Goal: Task Accomplishment & Management: Complete application form

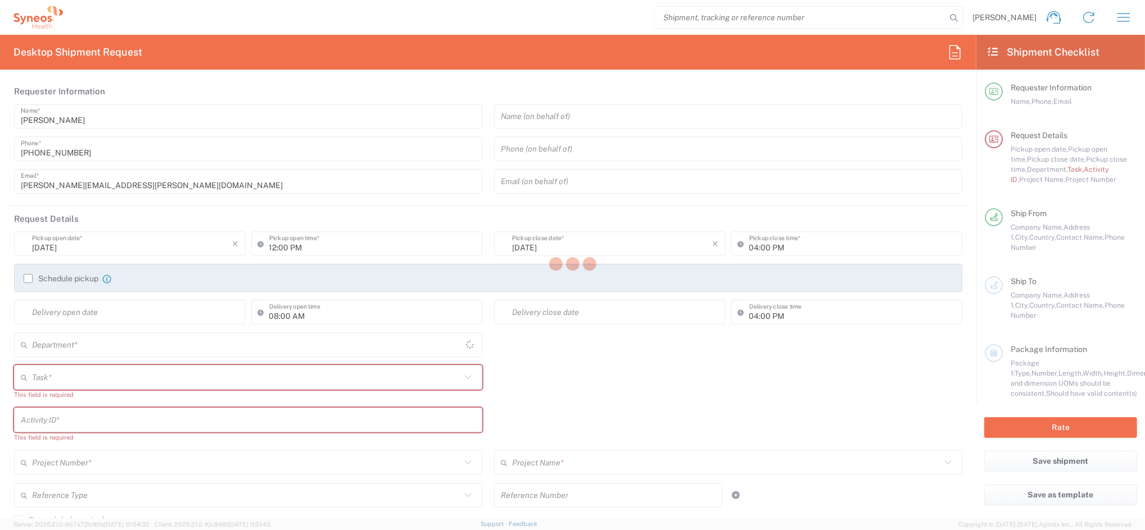
type input "4510"
type input "Spain"
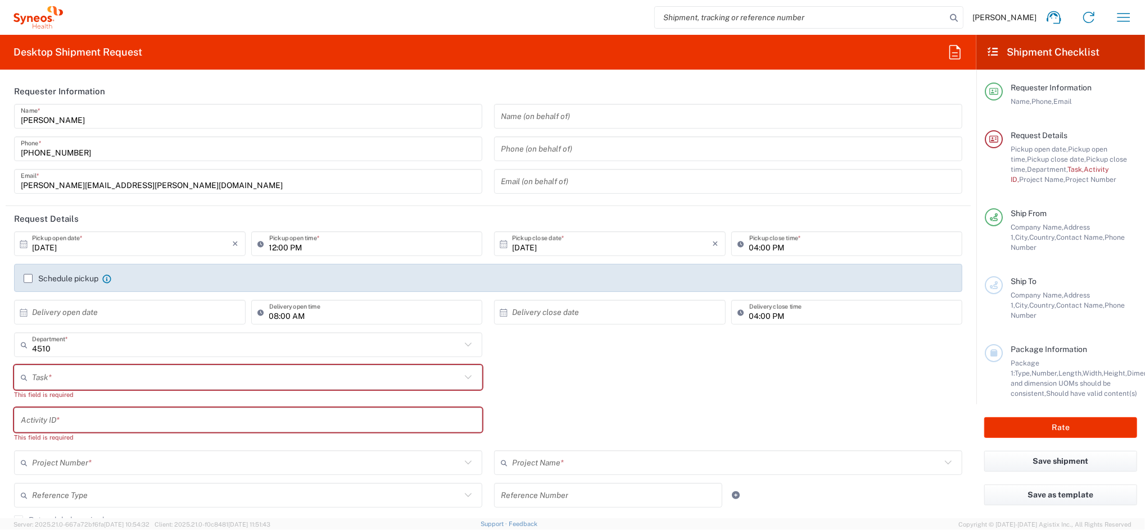
type input "Syneos Health Clinical Spain"
click at [80, 247] on input "10/14/2025" at bounding box center [132, 244] width 201 height 20
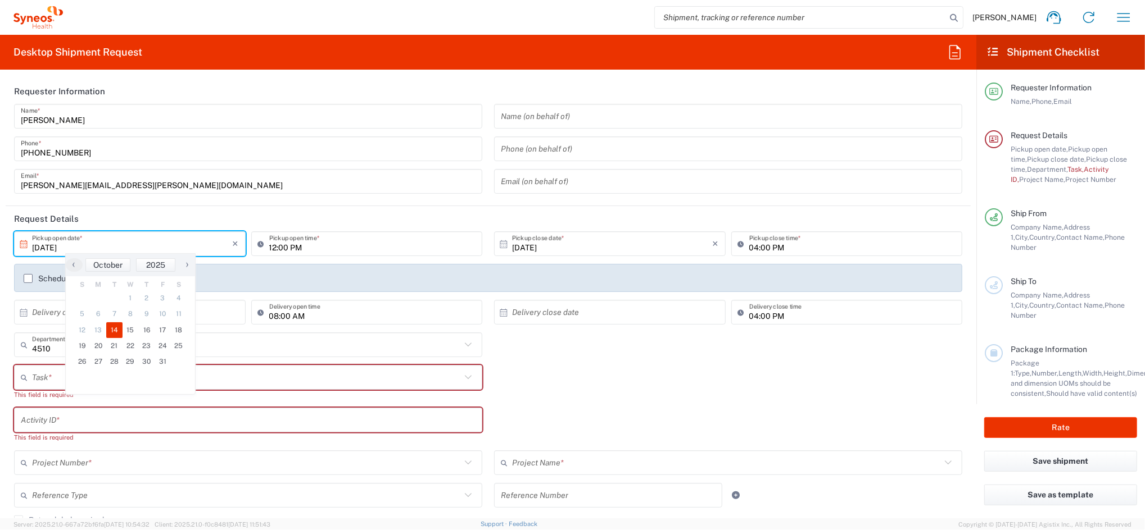
drag, startPoint x: 80, startPoint y: 248, endPoint x: 88, endPoint y: 249, distance: 7.9
click at [80, 248] on input "10/14/2025" at bounding box center [132, 244] width 201 height 20
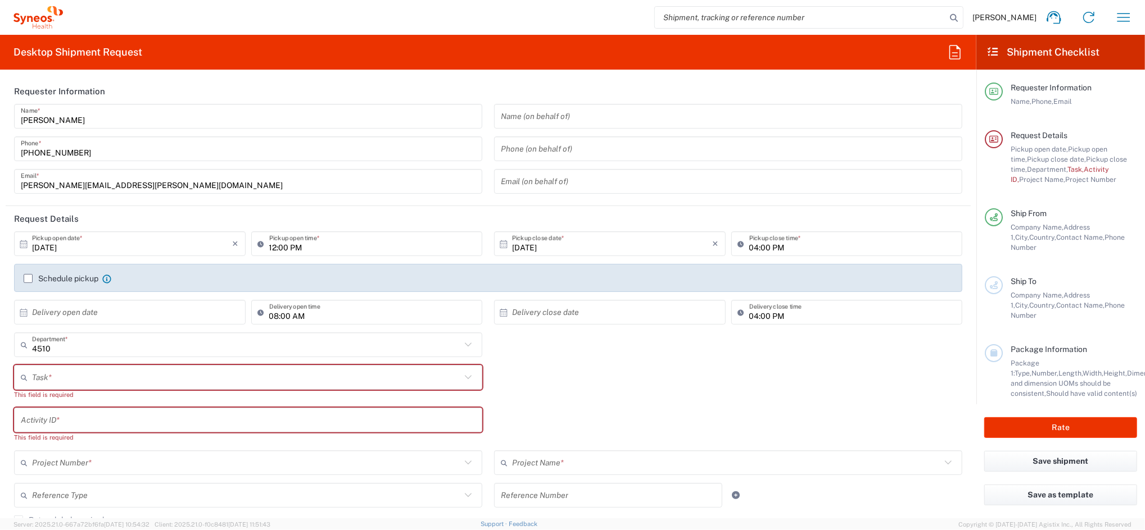
click at [40, 283] on label "Schedule pickup" at bounding box center [61, 278] width 75 height 9
click at [28, 279] on input "Schedule pickup" at bounding box center [28, 279] width 0 height 0
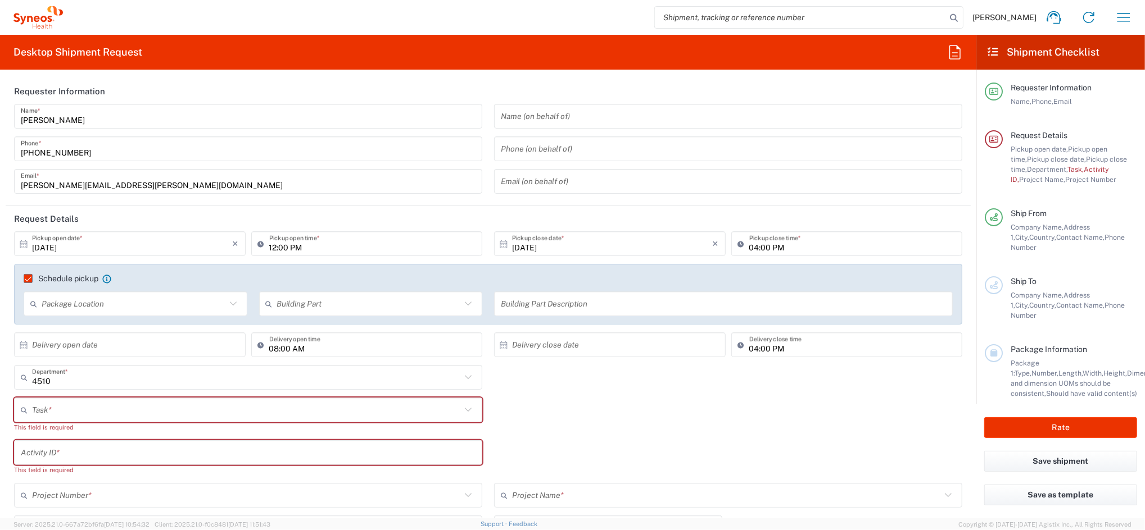
click at [114, 248] on input "10/14/2025" at bounding box center [132, 244] width 201 height 20
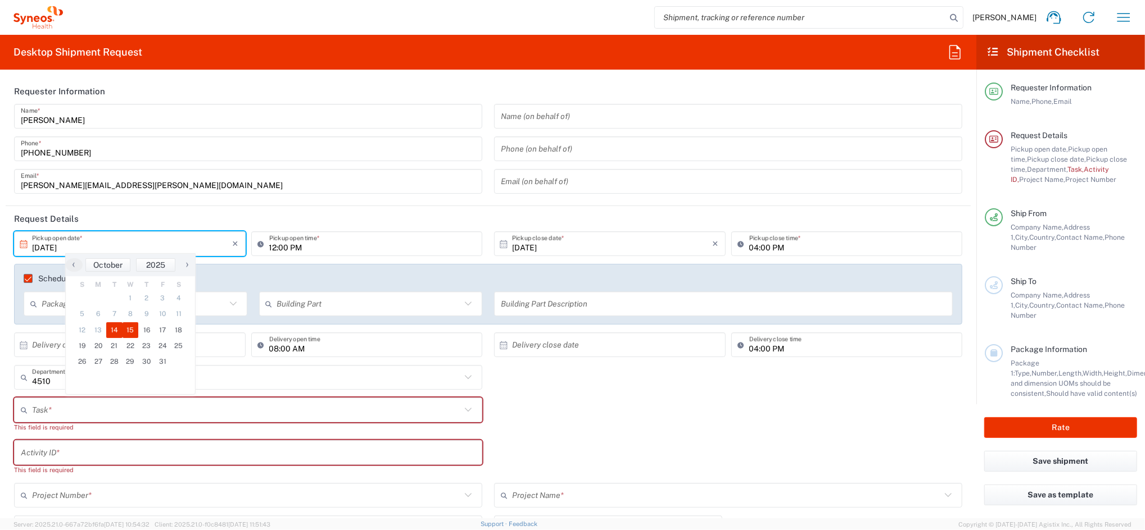
click at [133, 328] on span "15" at bounding box center [130, 331] width 16 height 16
type input "10/15/2025"
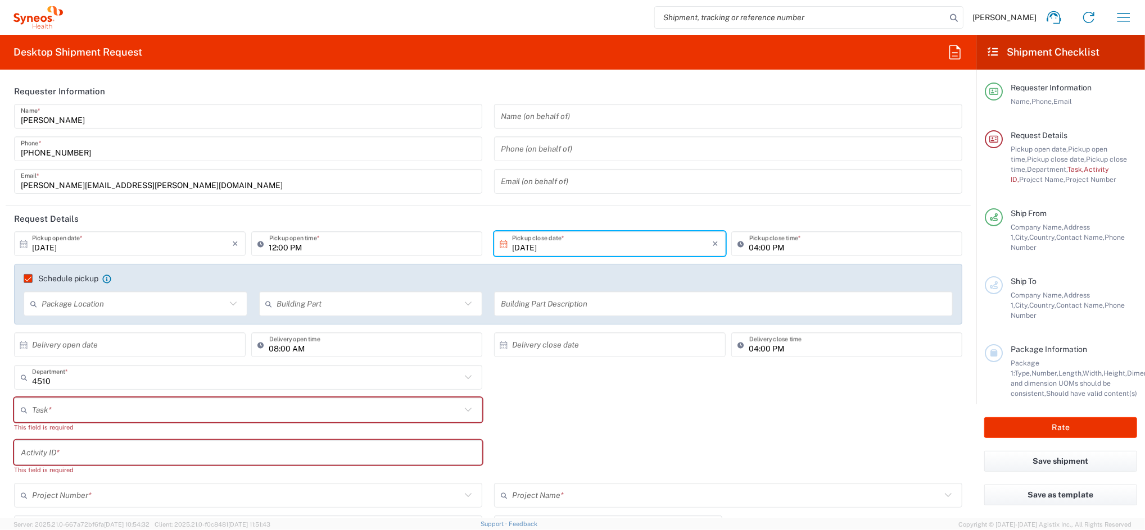
click at [112, 408] on input "text" at bounding box center [246, 411] width 429 height 20
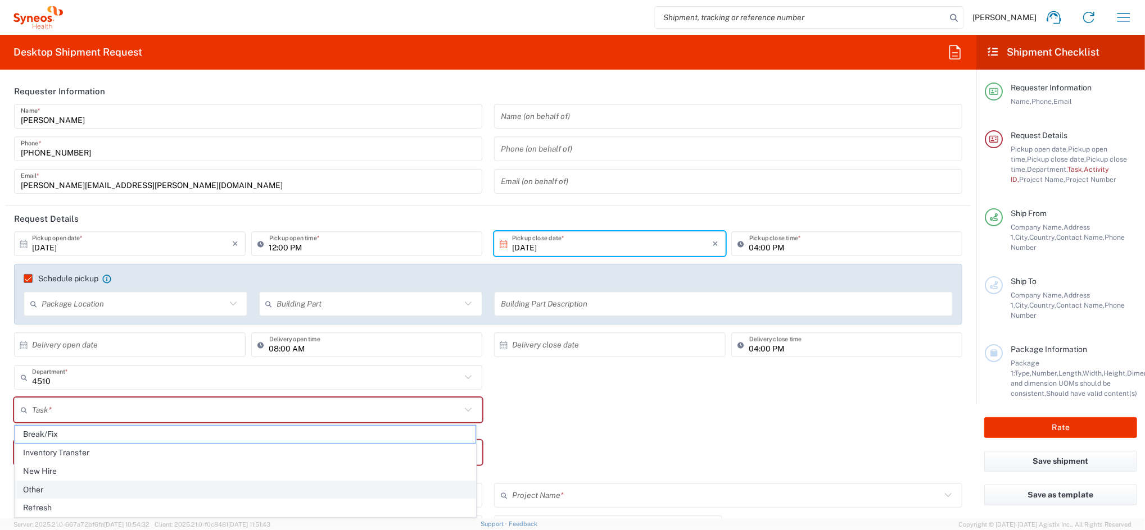
click at [68, 487] on span "Other" at bounding box center [245, 490] width 460 height 17
type input "Other"
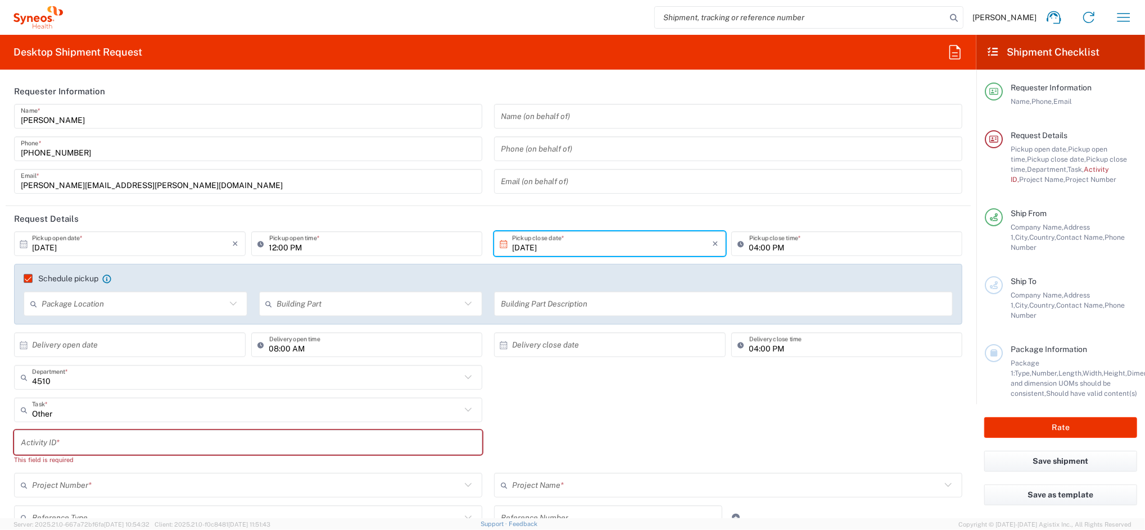
click at [116, 443] on input "text" at bounding box center [248, 443] width 455 height 20
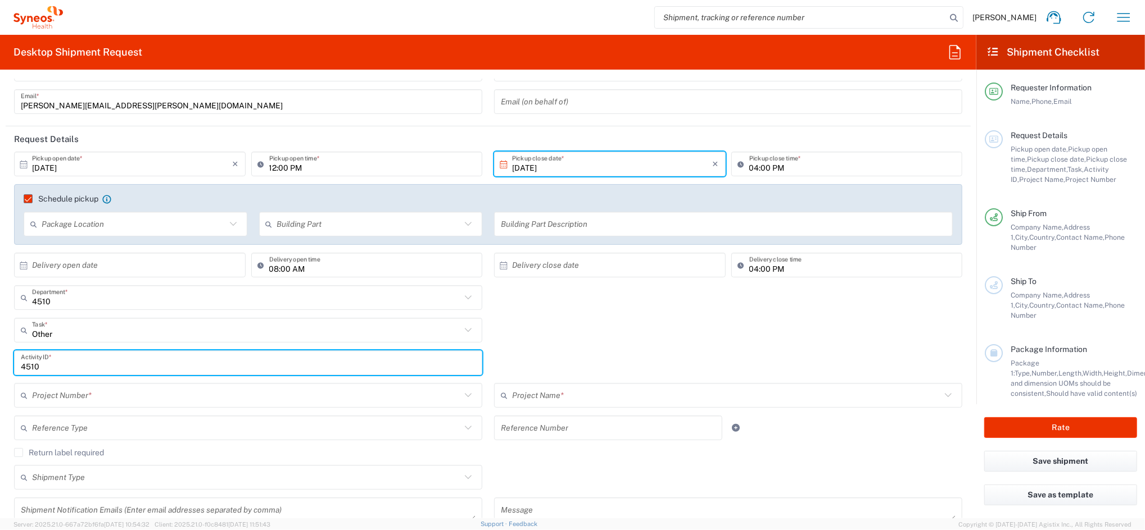
scroll to position [149, 0]
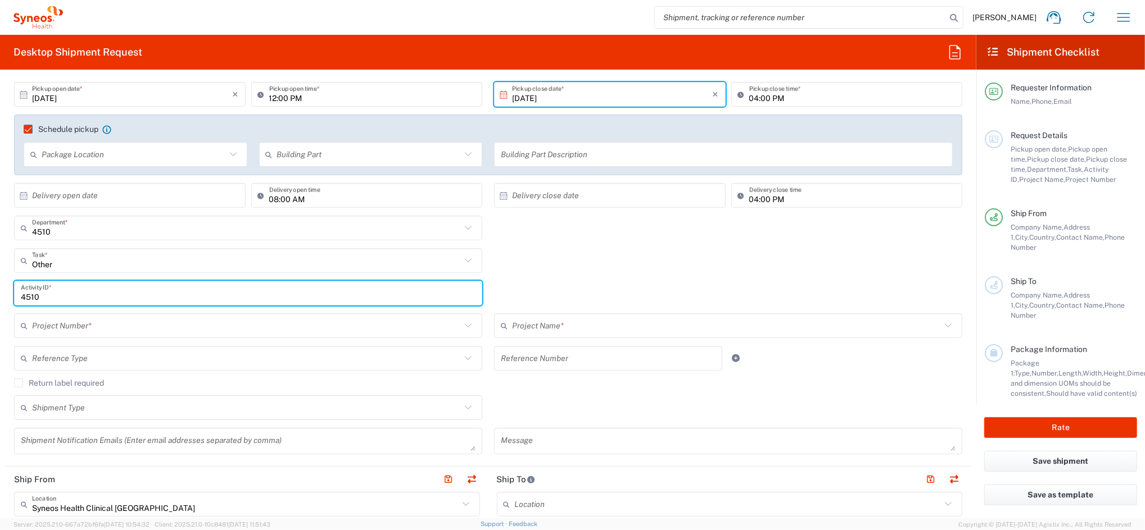
type input "4510"
click at [89, 324] on input "text" at bounding box center [246, 326] width 429 height 20
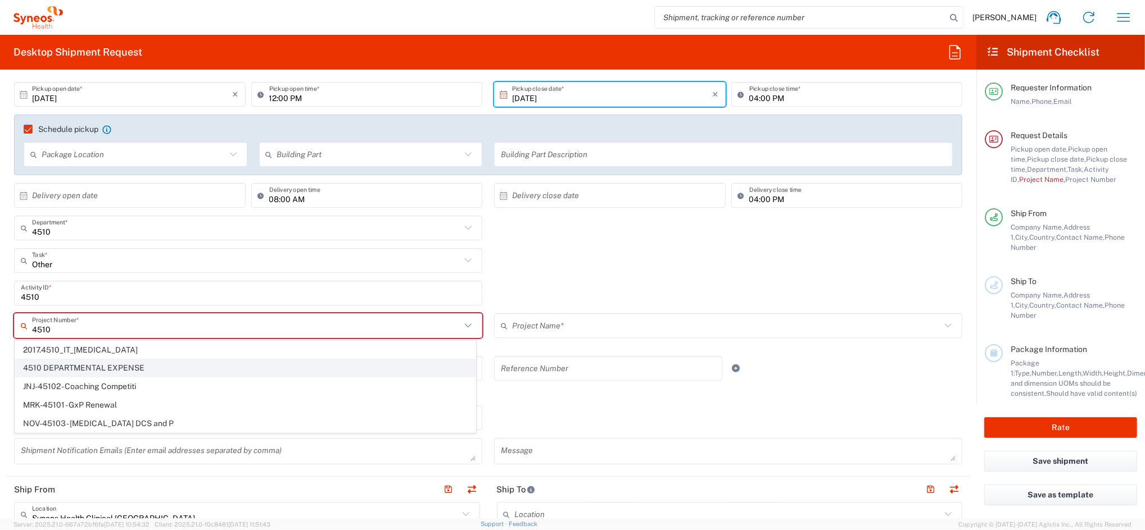
click at [105, 365] on span "4510 DEPARTMENTAL EXPENSE" at bounding box center [245, 368] width 460 height 17
type input "4510 DEPARTMENTAL EXPENSE"
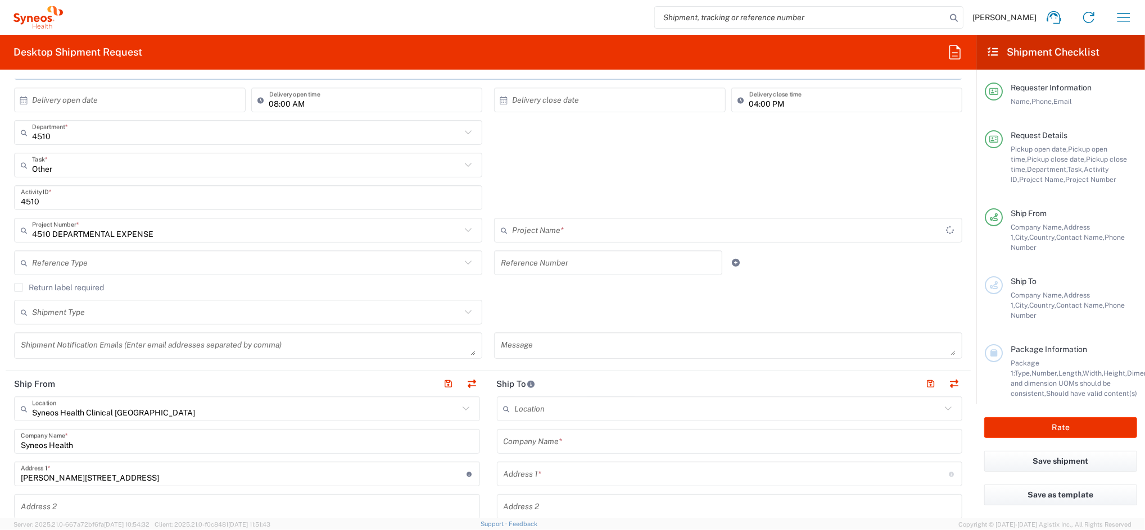
type input "4510 DEPARTMENTAL EXPENSE"
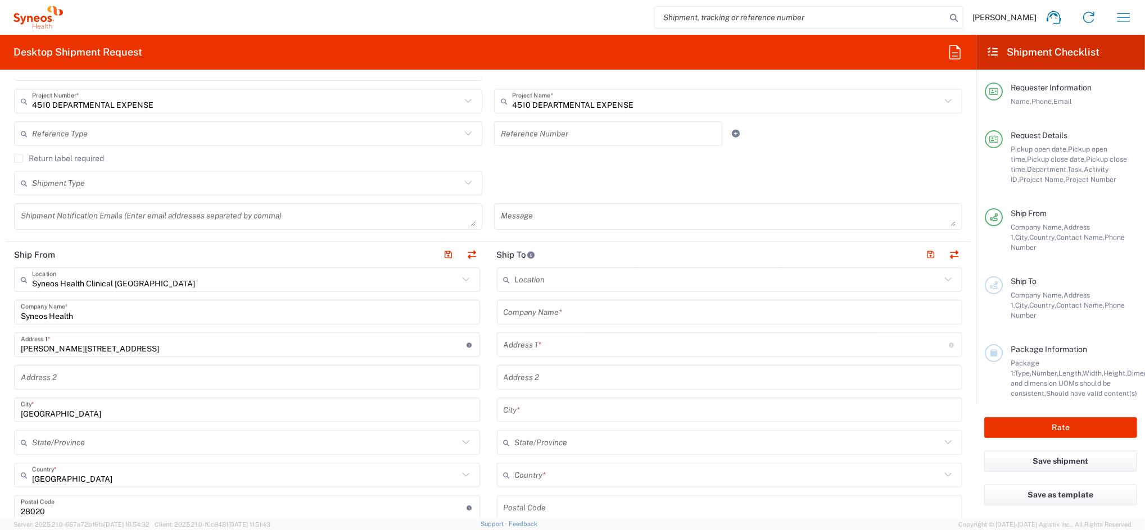
click at [542, 312] on input "text" at bounding box center [729, 313] width 452 height 20
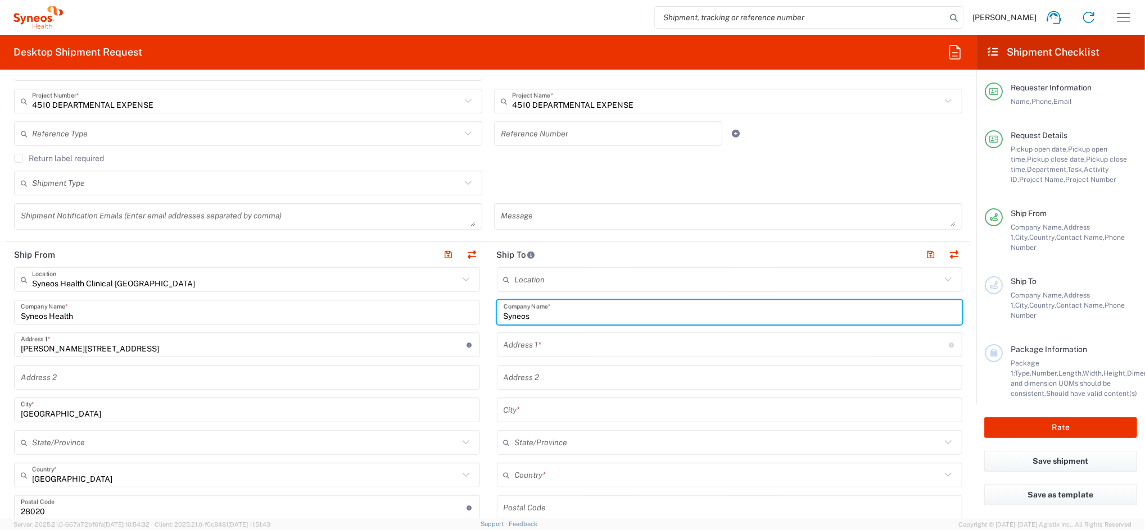
type input "Syneos"
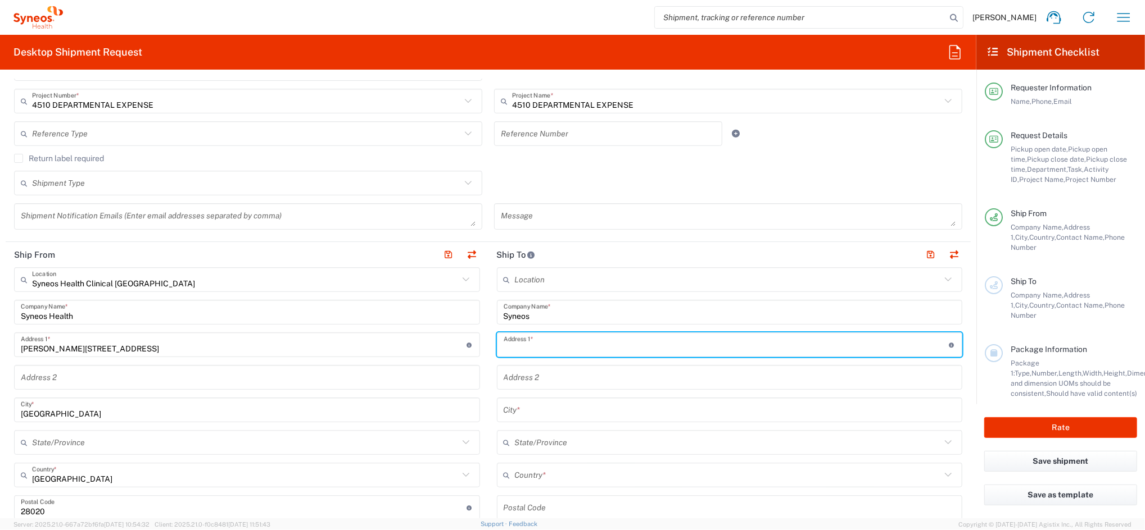
click at [573, 348] on input "text" at bounding box center [726, 345] width 446 height 20
paste input "Ligia Nunes Beco das Glicinia lote 8 8500-617 Portimao Portugal +351965692790"
drag, startPoint x: 541, startPoint y: 348, endPoint x: 369, endPoint y: 355, distance: 171.5
click at [370, 355] on div "Ship From Syneos Health Clinical Spain Location Syneos Health Clinical Spain Ad…" at bounding box center [488, 525] width 965 height 567
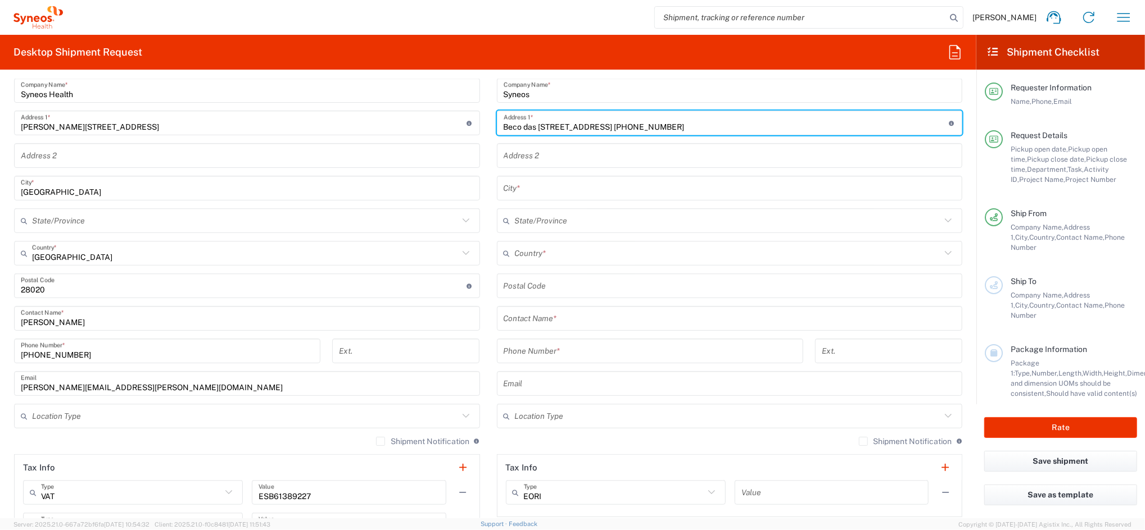
scroll to position [599, 0]
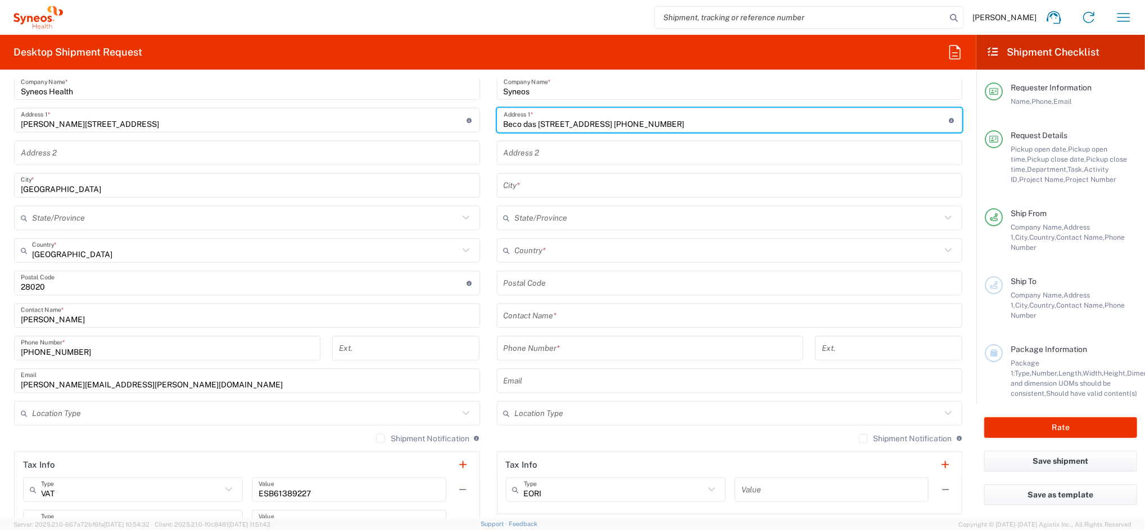
type input "Beco das Glicinia lote 8 8500-617 Portimao Portugal +351965692790"
click at [526, 314] on input "text" at bounding box center [729, 316] width 452 height 20
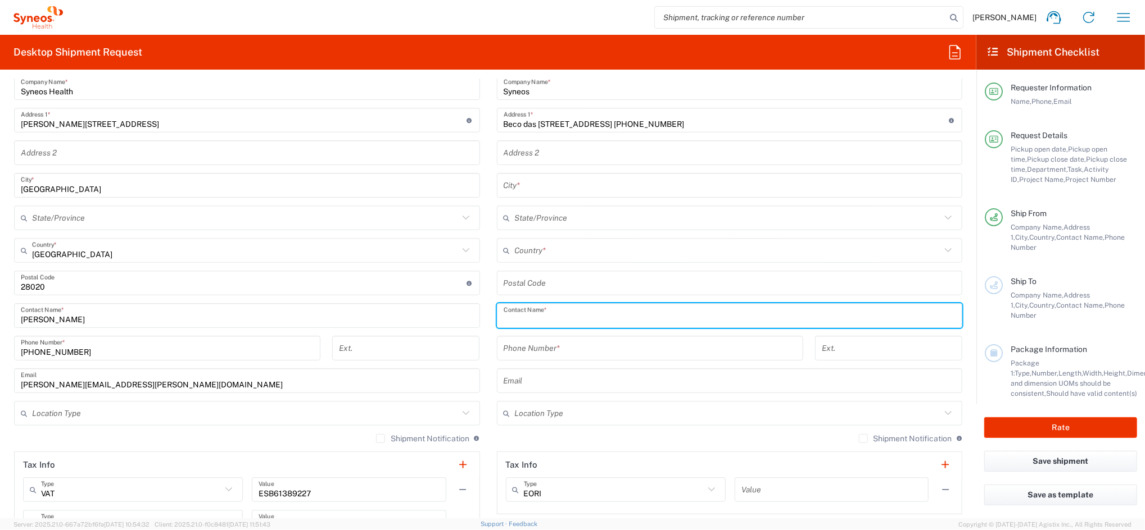
paste input "Ligia Nunes"
type input "Ligia Nunes"
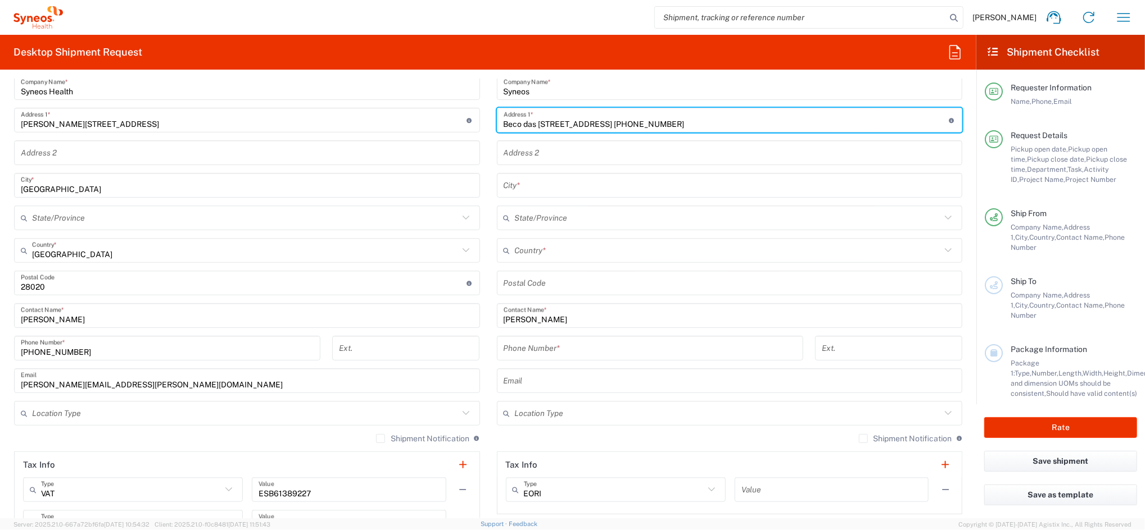
drag, startPoint x: 693, startPoint y: 122, endPoint x: 870, endPoint y: 149, distance: 179.1
click at [842, 146] on div "Location Addison Whitney LLC-Morrisvile NC US Barcelona-Syneos Health BioSector…" at bounding box center [730, 279] width 466 height 472
type input "Beco das Glicinia lote 8 8500-617 Portimao Portugal"
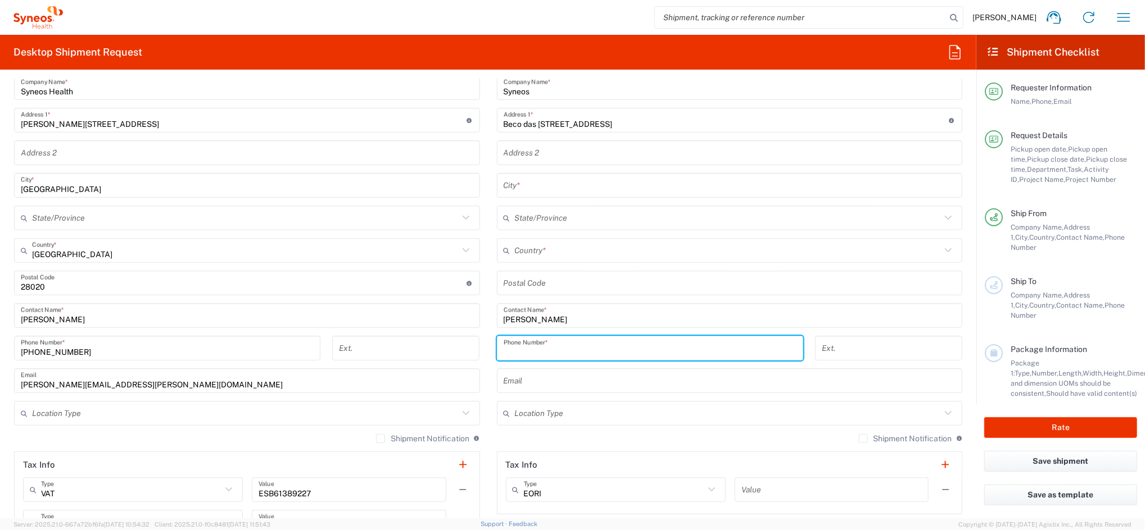
click at [534, 345] on input "tel" at bounding box center [649, 349] width 293 height 20
paste input "+351965692790"
type input "+351965692790"
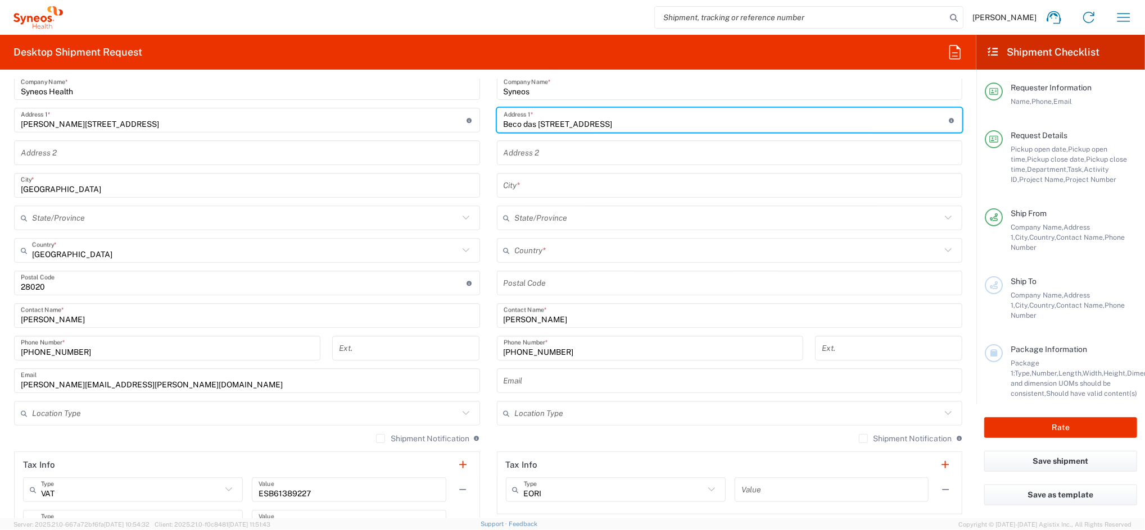
drag, startPoint x: 588, startPoint y: 119, endPoint x: 805, endPoint y: 146, distance: 219.1
click at [810, 142] on div "Location Addison Whitney LLC-Morrisvile NC US Barcelona-Syneos Health BioSector…" at bounding box center [730, 279] width 466 height 472
type input "Beco das Glicinia lote 8"
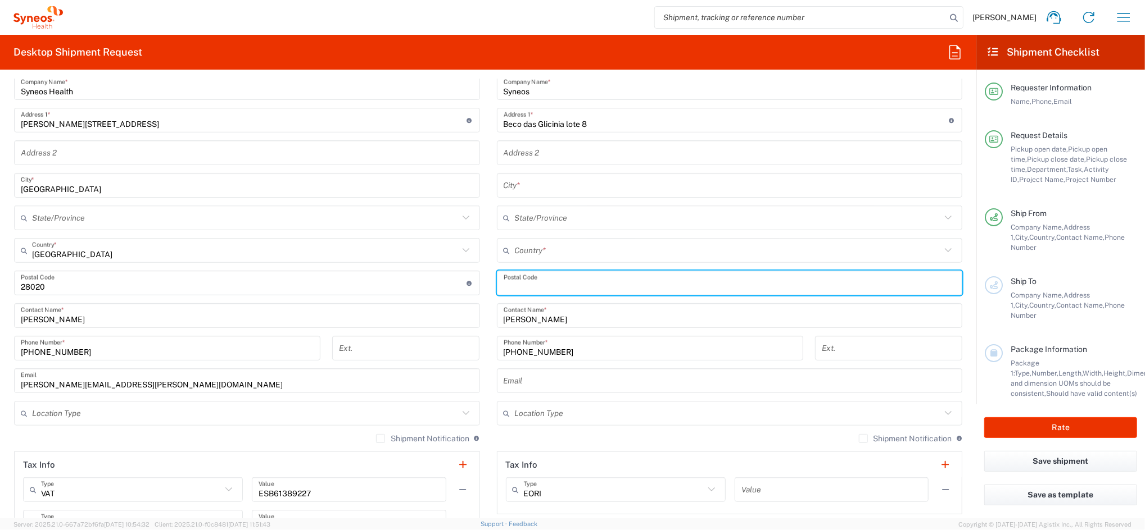
click at [532, 286] on input "undefined" at bounding box center [729, 284] width 452 height 20
paste input "8500-617 Portimao Portugal"
drag, startPoint x: 536, startPoint y: 285, endPoint x: 784, endPoint y: 303, distance: 249.0
click at [730, 297] on div "Location Addison Whitney LLC-Morrisvile NC US Barcelona-Syneos Health BioSector…" at bounding box center [730, 279] width 466 height 472
type input "8500-617"
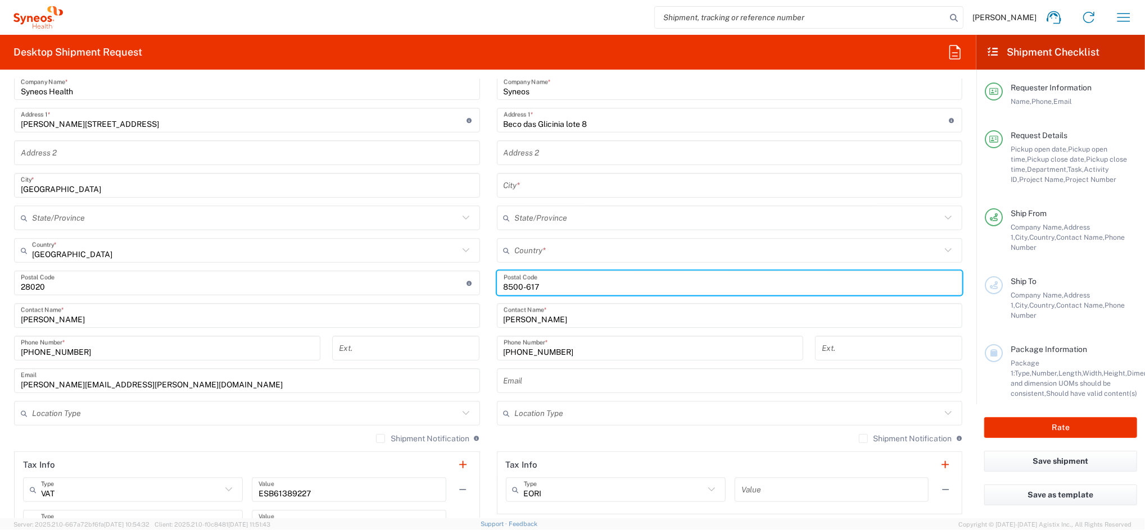
click at [557, 248] on input "text" at bounding box center [728, 251] width 426 height 20
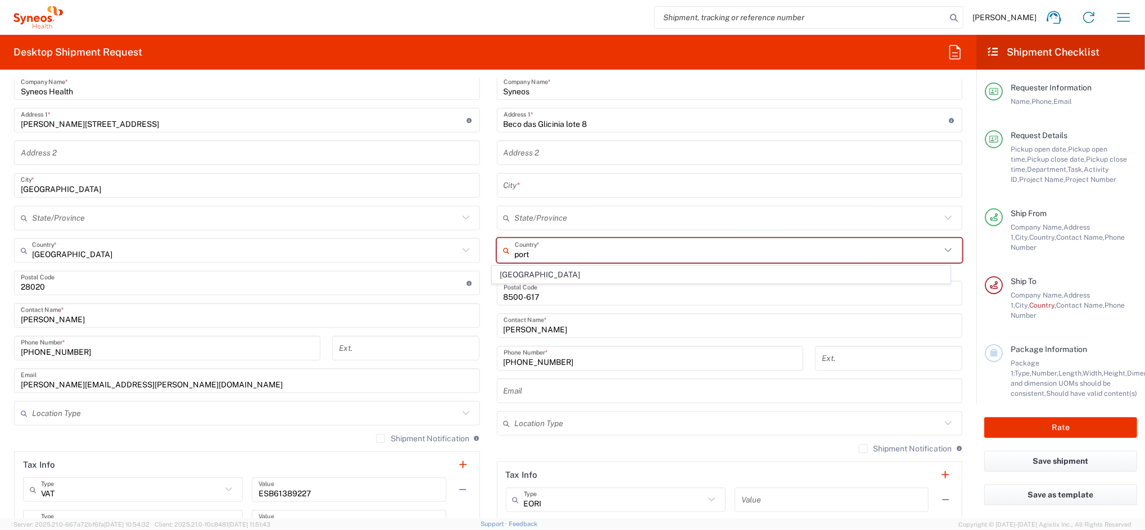
click at [514, 271] on span "Portugal" at bounding box center [721, 274] width 458 height 17
type input "Portugal"
type input "Sender/Shipper"
type input "Delivery Duty Paid"
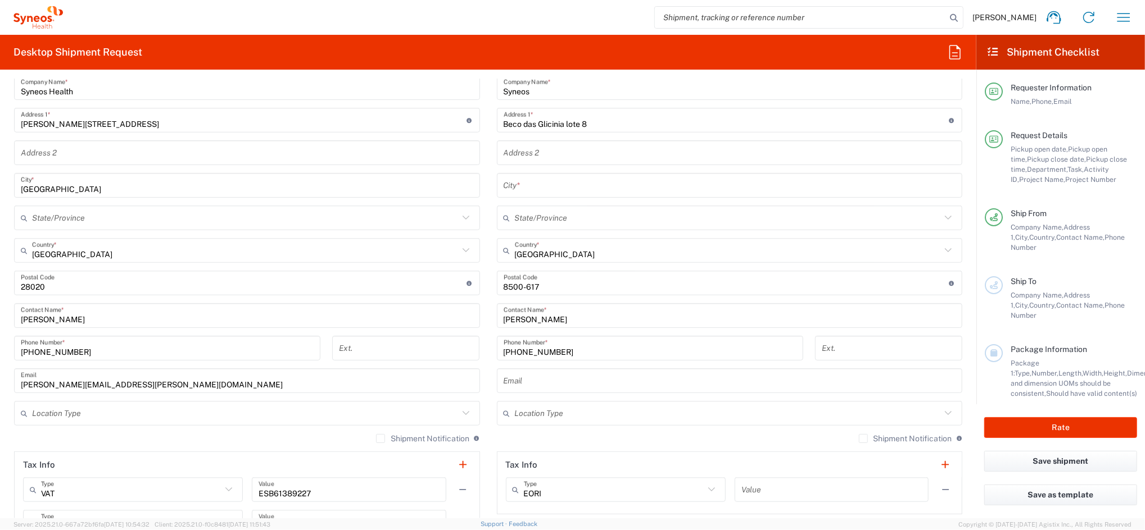
click at [519, 182] on input "text" at bounding box center [729, 186] width 452 height 20
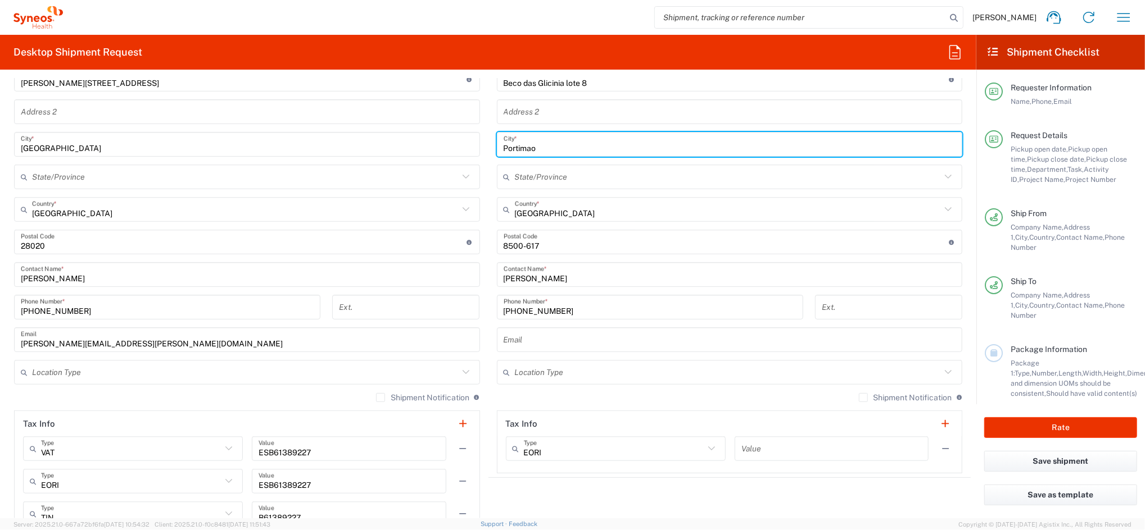
scroll to position [674, 0]
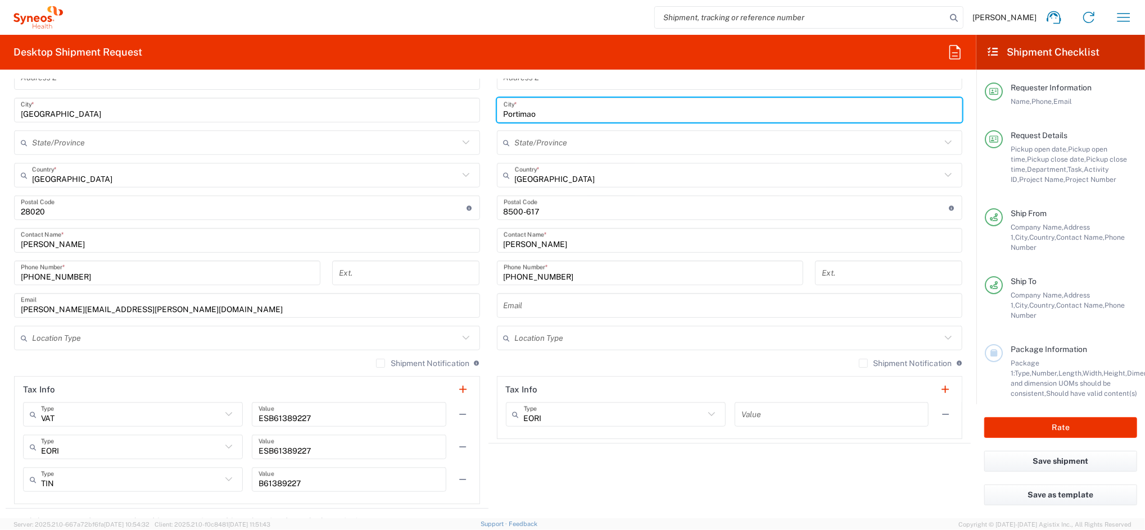
type input "Portimao"
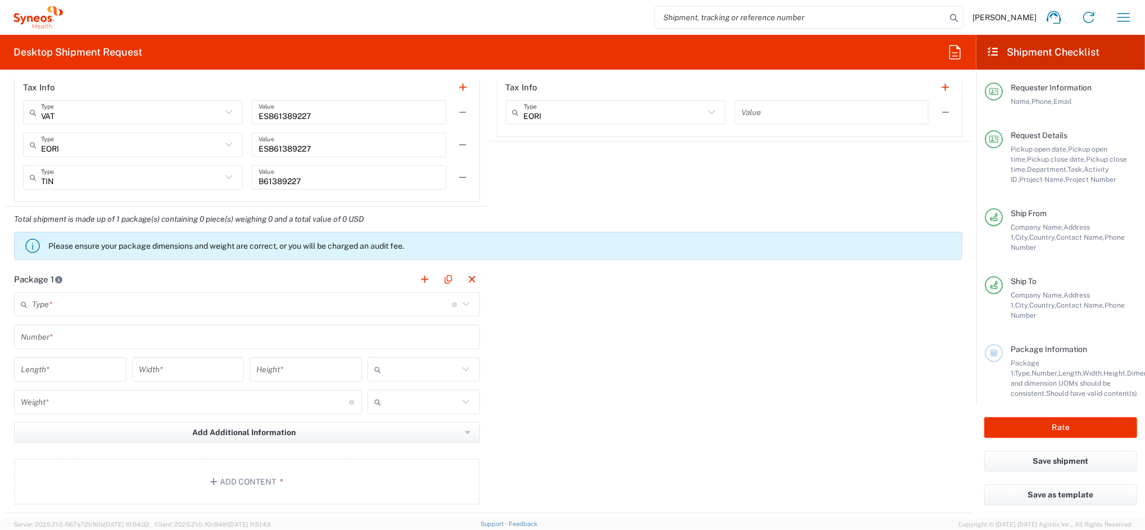
scroll to position [974, 0]
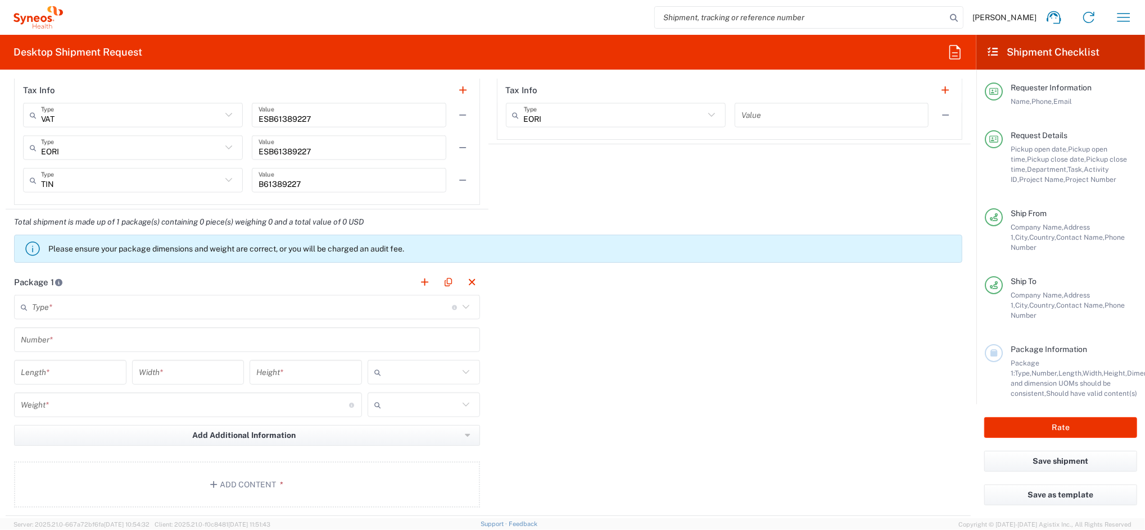
click at [131, 316] on input "text" at bounding box center [242, 308] width 420 height 20
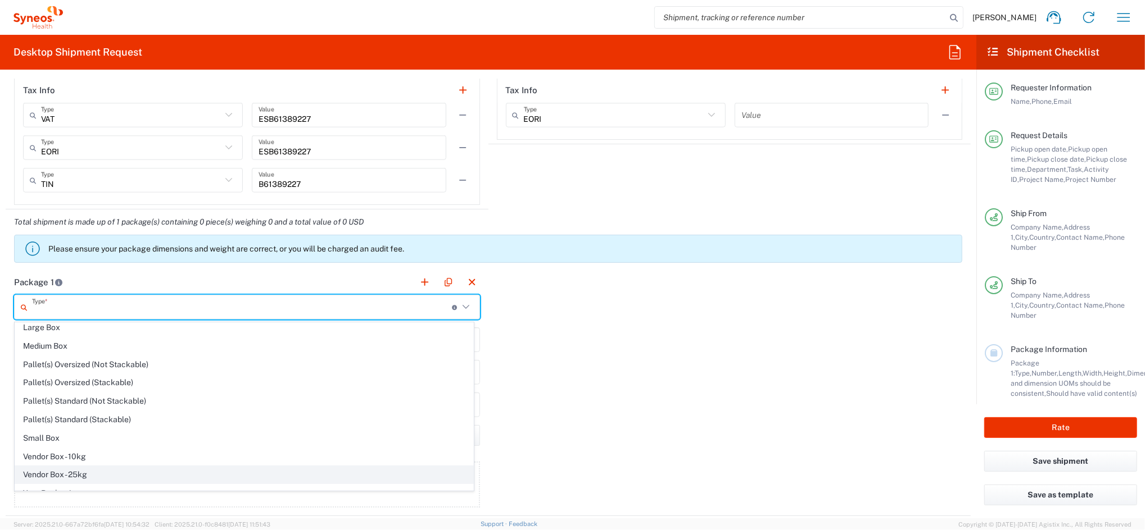
scroll to position [34, 0]
click at [79, 478] on span "Your Packaging" at bounding box center [244, 481] width 458 height 17
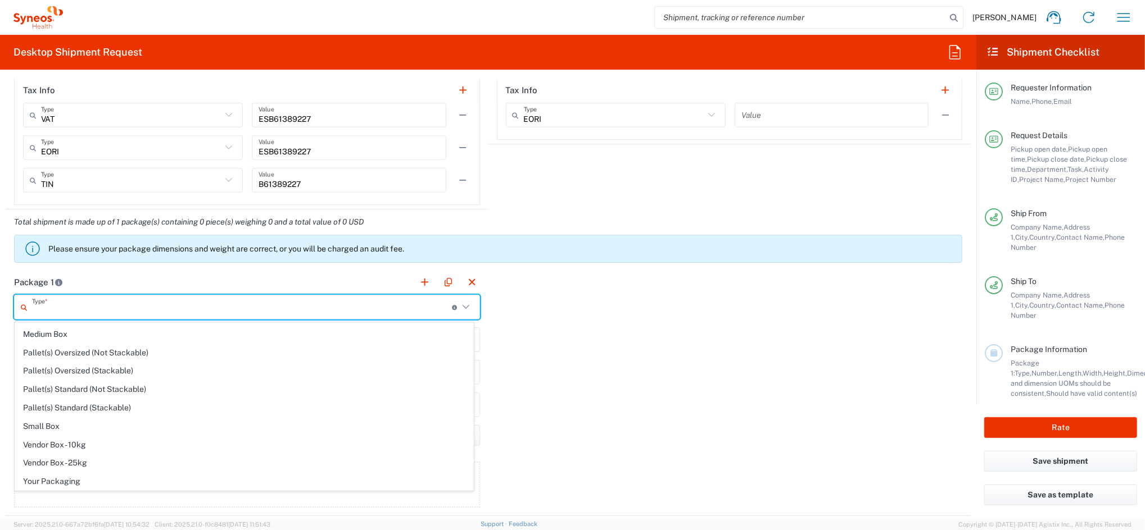
type input "Your Packaging"
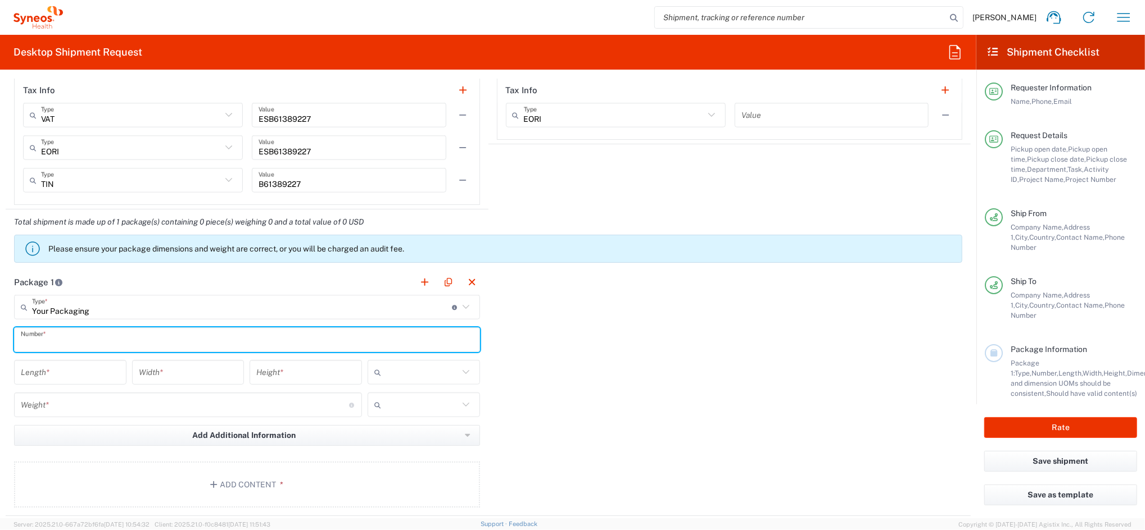
click at [82, 340] on input "text" at bounding box center [247, 340] width 452 height 20
type input "1"
click at [57, 373] on input "number" at bounding box center [70, 373] width 99 height 20
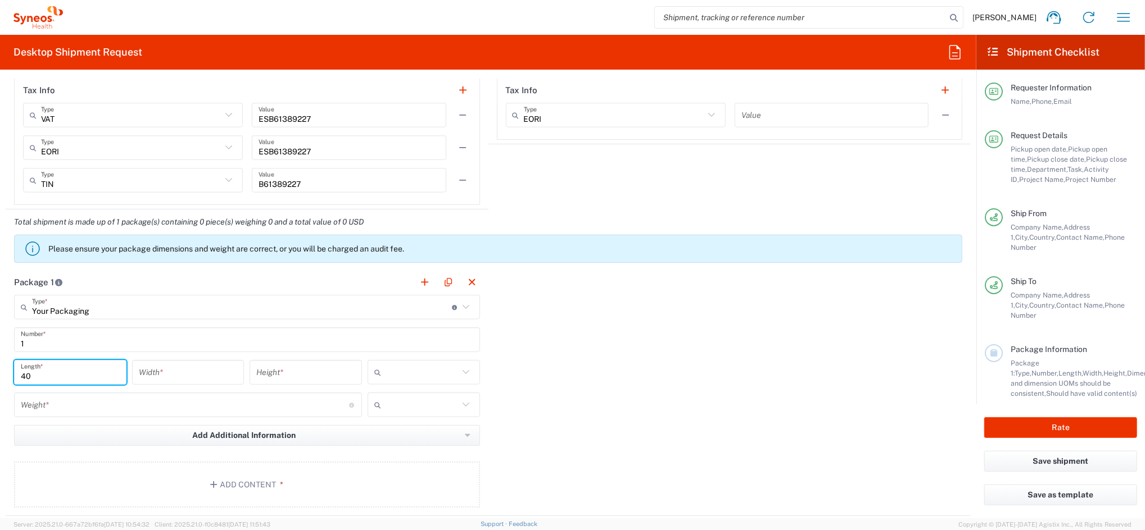
type input "40"
type input "50"
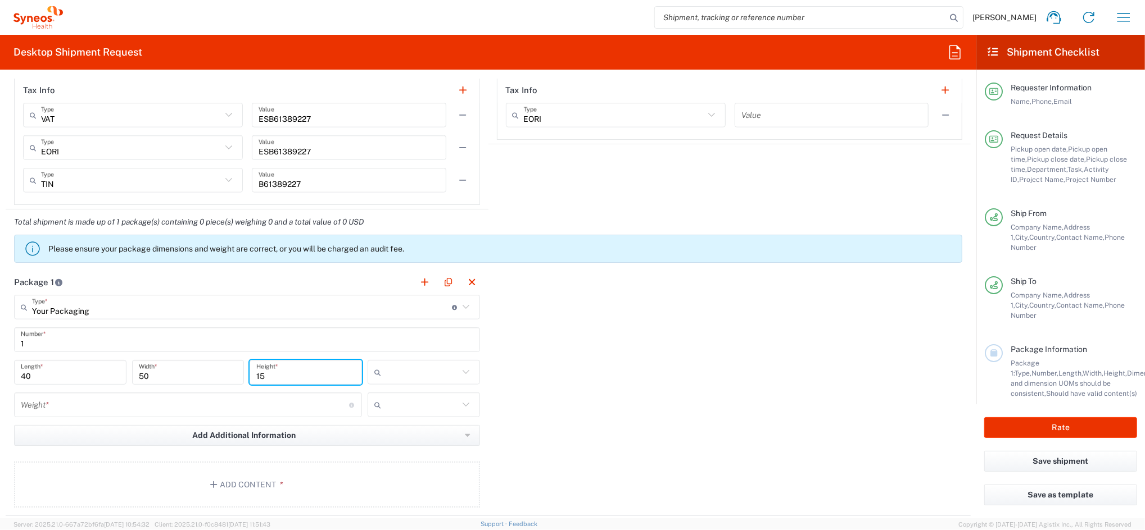
type input "15"
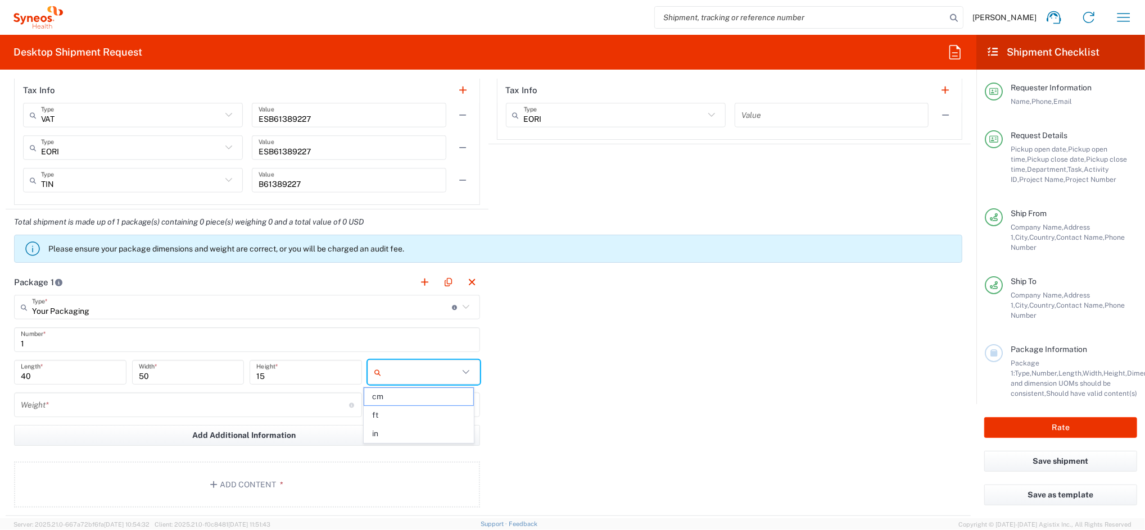
click at [396, 367] on input "text" at bounding box center [421, 373] width 73 height 18
click at [382, 399] on span "cm" at bounding box center [418, 396] width 108 height 17
type input "cm"
click at [160, 407] on input "number" at bounding box center [185, 406] width 328 height 20
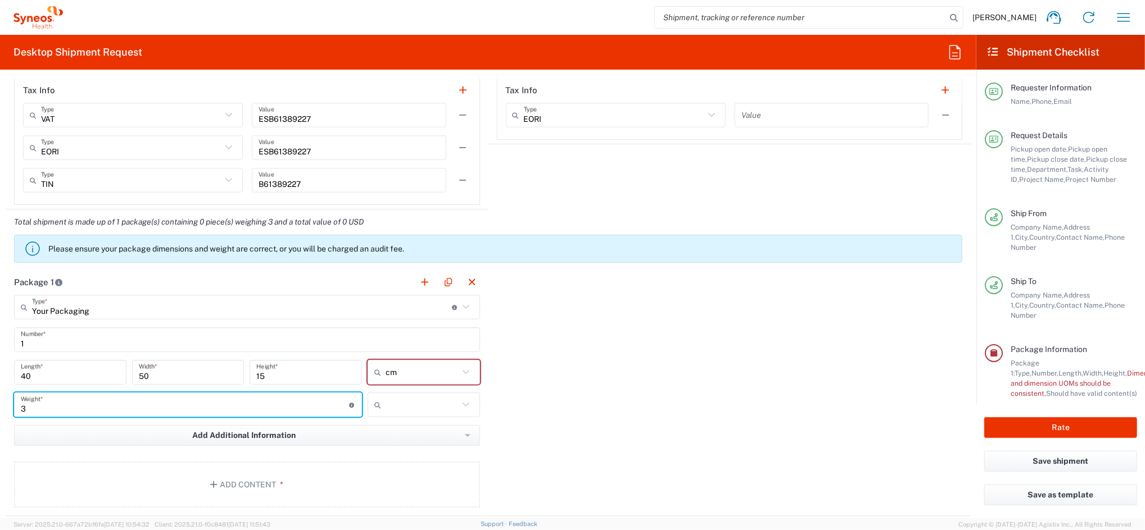
type input "3"
click at [403, 403] on input "text" at bounding box center [421, 405] width 73 height 18
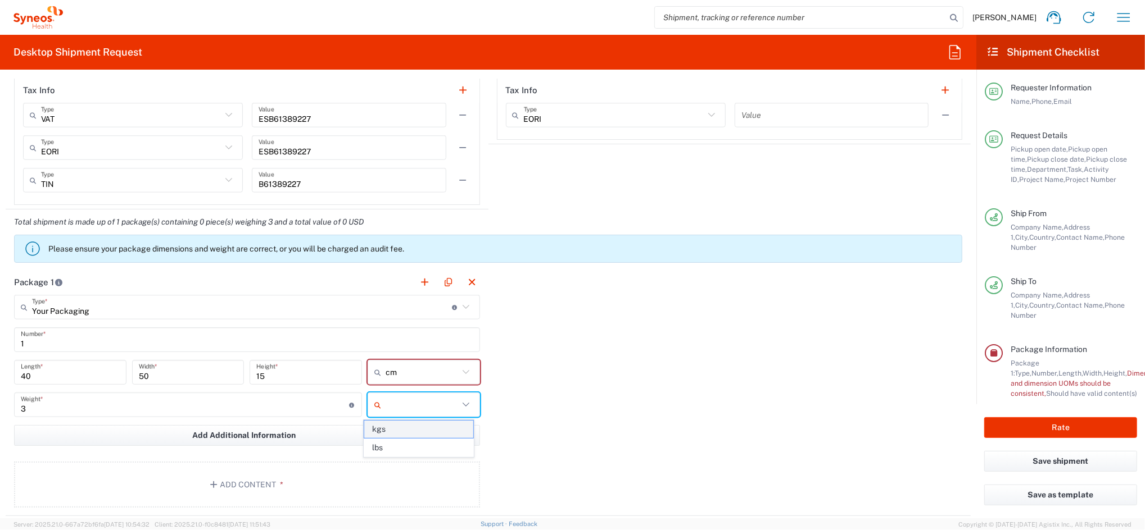
click at [388, 426] on span "kgs" at bounding box center [418, 429] width 108 height 17
type input "kgs"
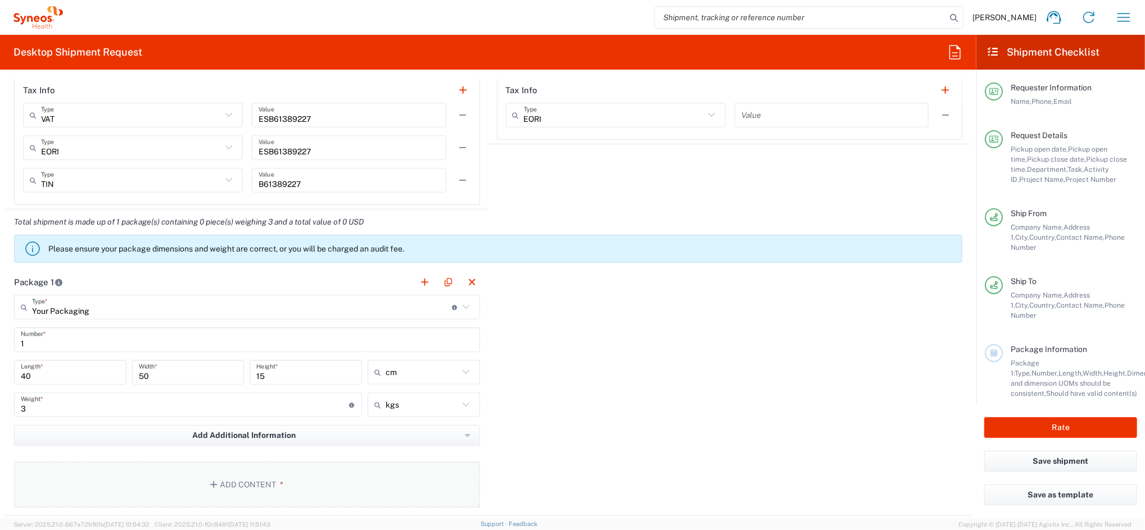
click at [263, 482] on button "Add Content *" at bounding box center [247, 485] width 466 height 46
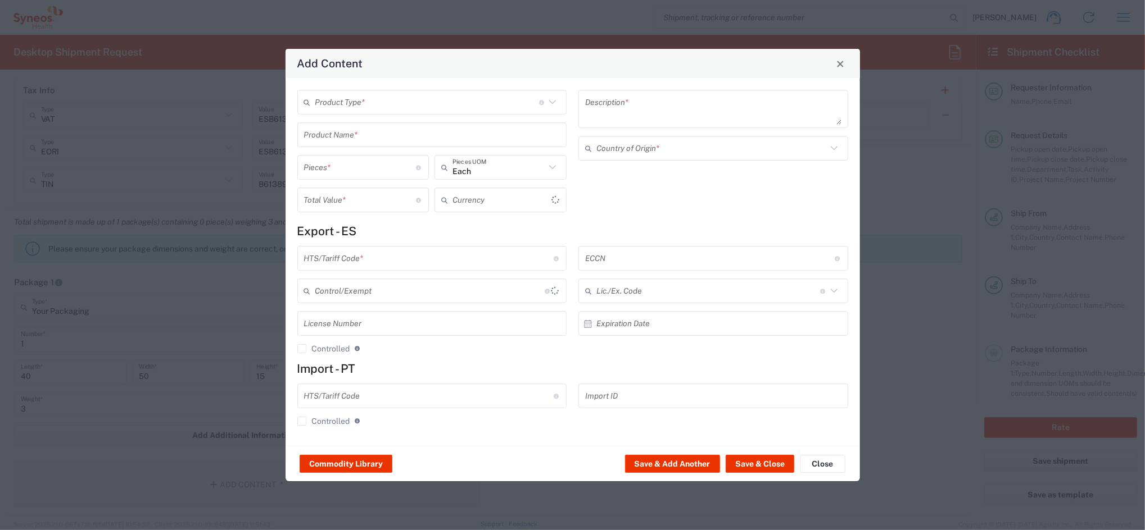
type input "US Dollar"
click at [356, 102] on input "text" at bounding box center [427, 103] width 224 height 20
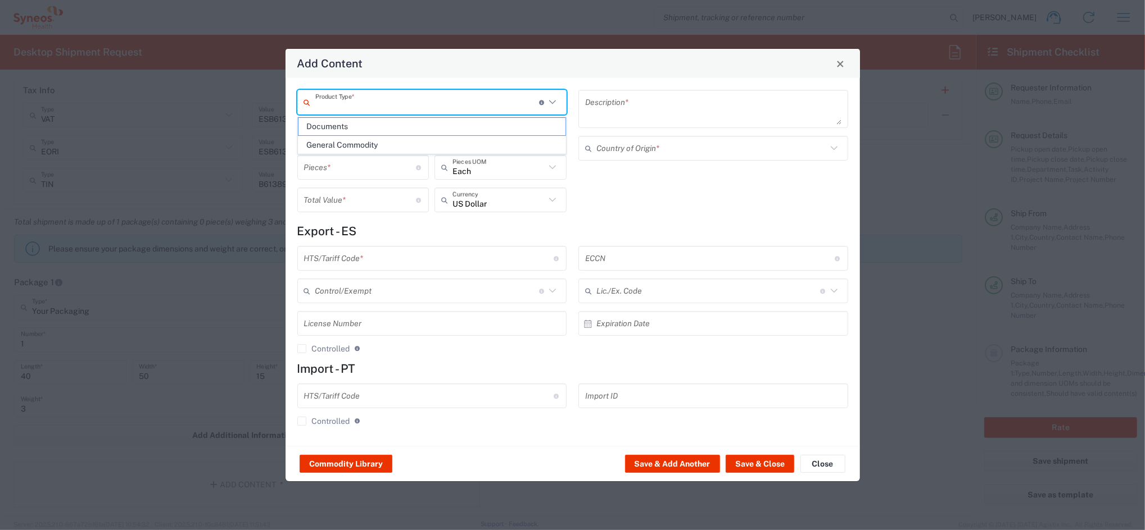
drag, startPoint x: 340, startPoint y: 142, endPoint x: 343, endPoint y: 137, distance: 6.3
click at [340, 143] on span "General Commodity" at bounding box center [431, 145] width 267 height 17
type input "General Commodity"
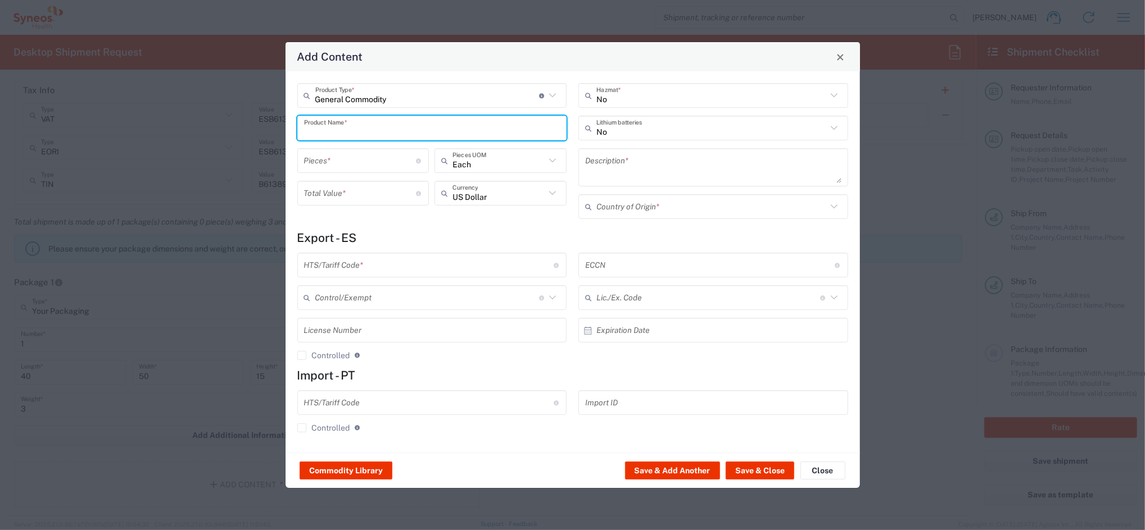
click at [345, 130] on input "text" at bounding box center [432, 129] width 256 height 20
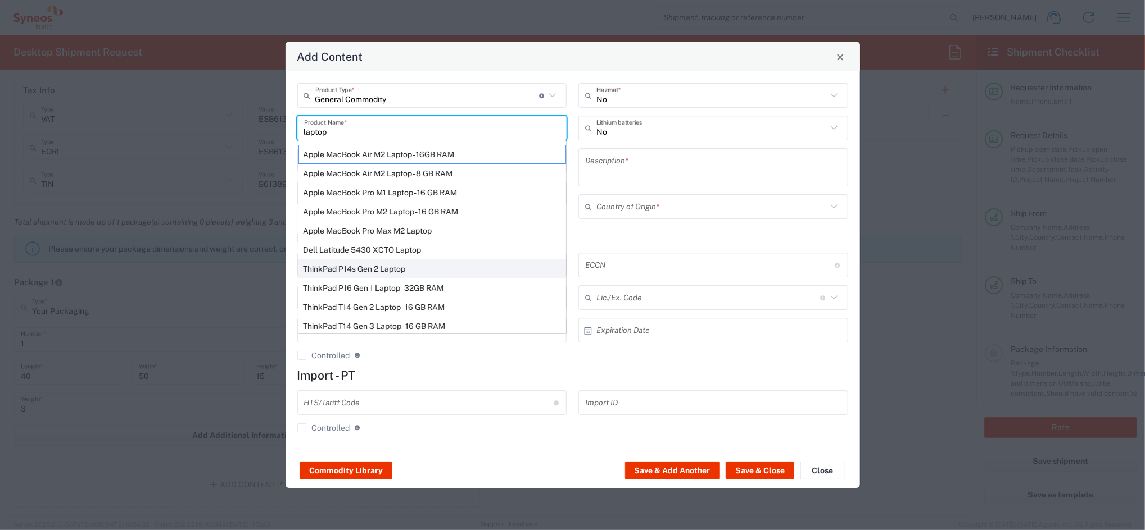
scroll to position [75, 0]
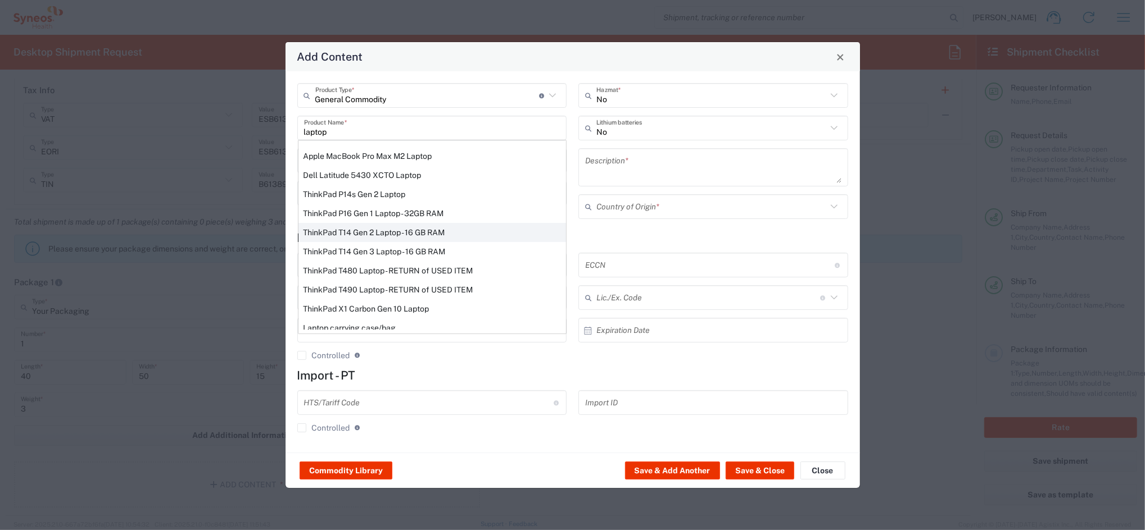
click at [385, 235] on div "ThinkPad T14 Gen 2 Laptop - 16 GB RAM" at bounding box center [431, 232] width 267 height 19
type input "ThinkPad T14 Gen 2 Laptop - 16 GB RAM"
type input "1"
type textarea "Intel Core i7-1156G7 vProÂ® Processor - 14"- 16 GB RAM - 512 GB SSD"
type input "China"
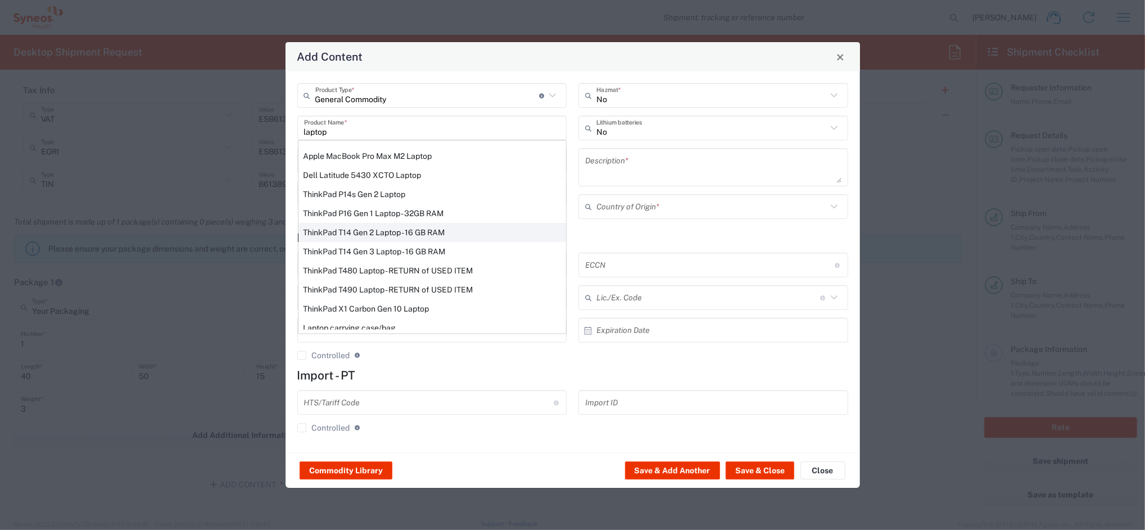
type input "8471300100"
type input "BIS"
type input "5A992.c"
type input "Yes"
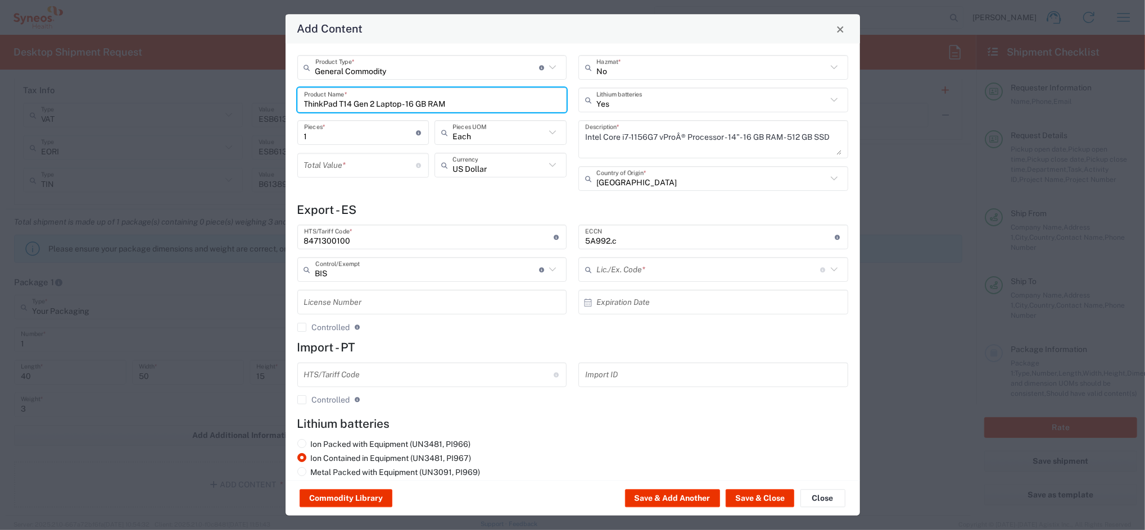
type input "NLR - No License Required"
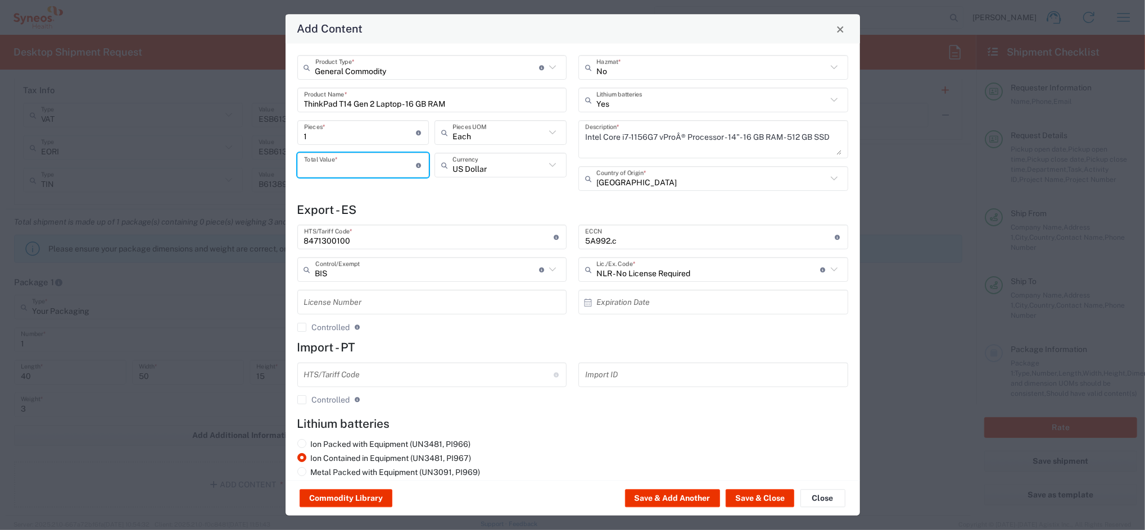
click at [342, 174] on input "number" at bounding box center [360, 166] width 112 height 20
type input "300"
click at [547, 168] on icon at bounding box center [552, 165] width 15 height 15
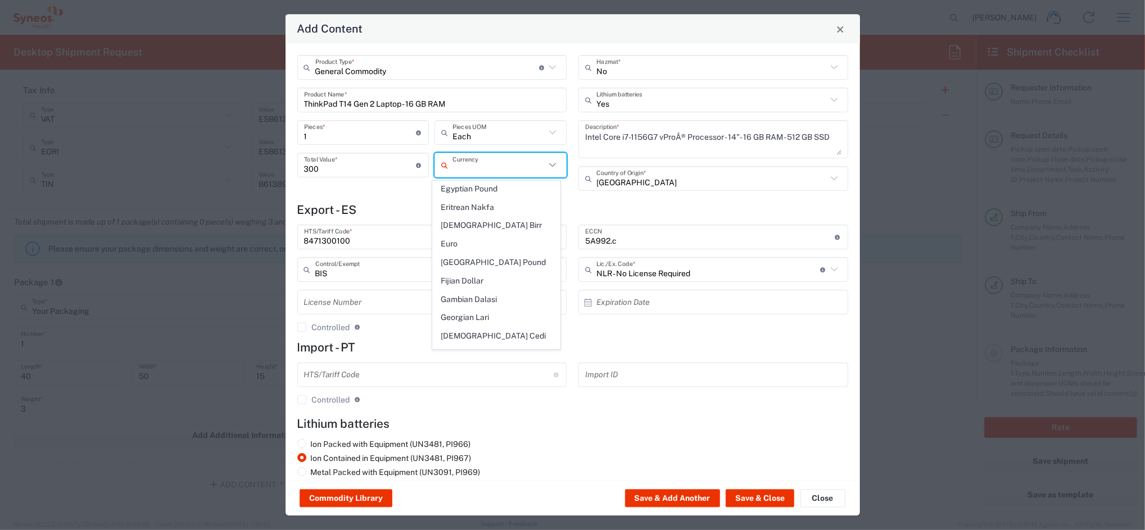
scroll to position [974, 0]
click at [454, 237] on span "Euro" at bounding box center [496, 245] width 127 height 17
type input "Euro"
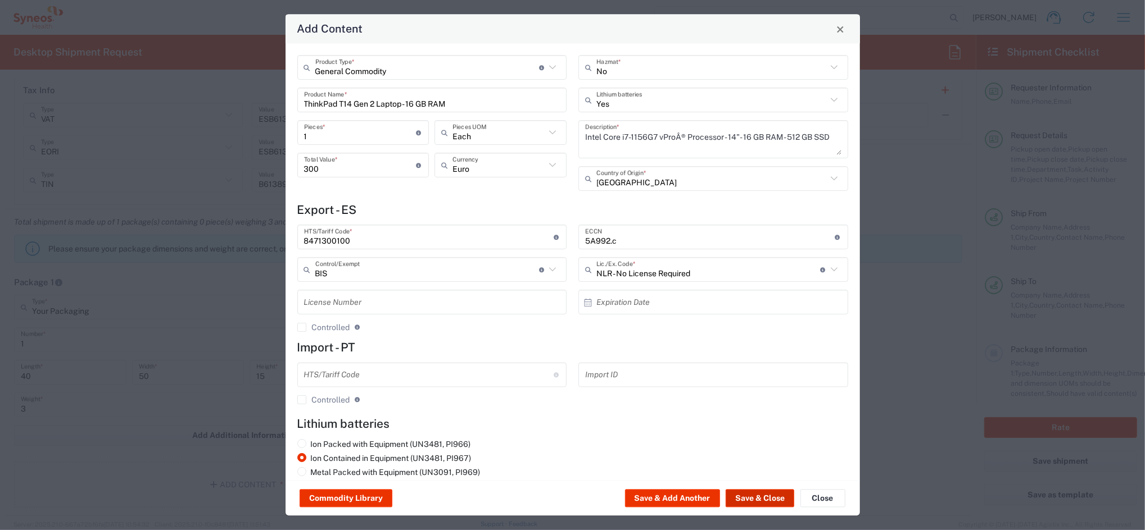
click at [759, 499] on button "Save & Close" at bounding box center [759, 499] width 69 height 18
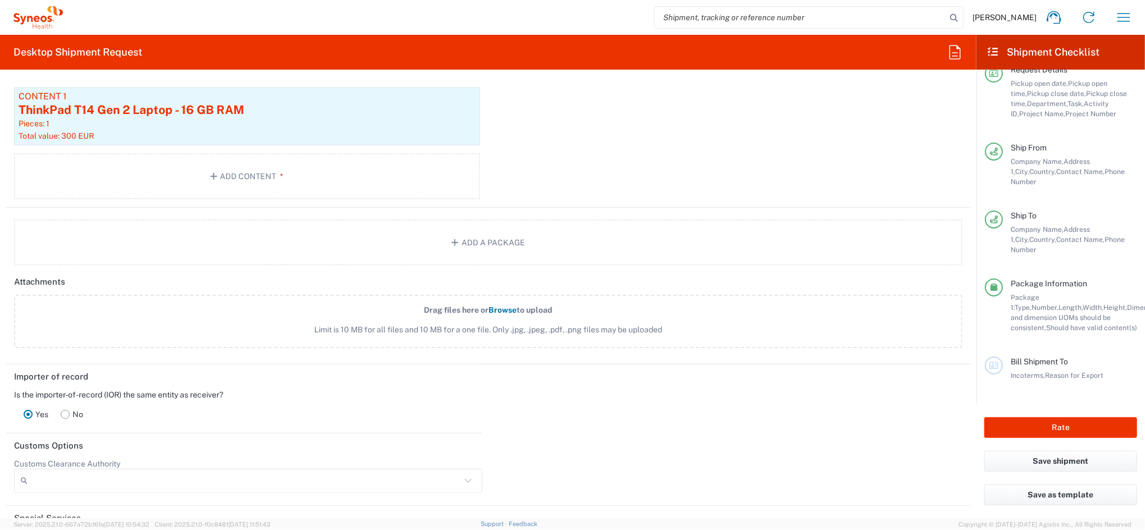
scroll to position [1563, 0]
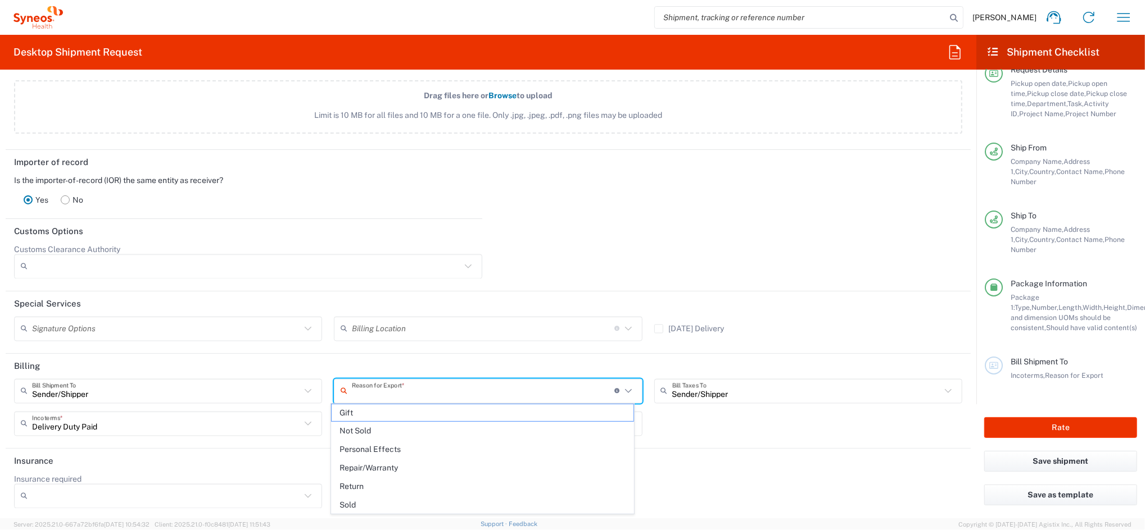
click at [435, 391] on input "text" at bounding box center [483, 392] width 262 height 20
click at [380, 484] on span "Return" at bounding box center [483, 486] width 302 height 17
type input "Return"
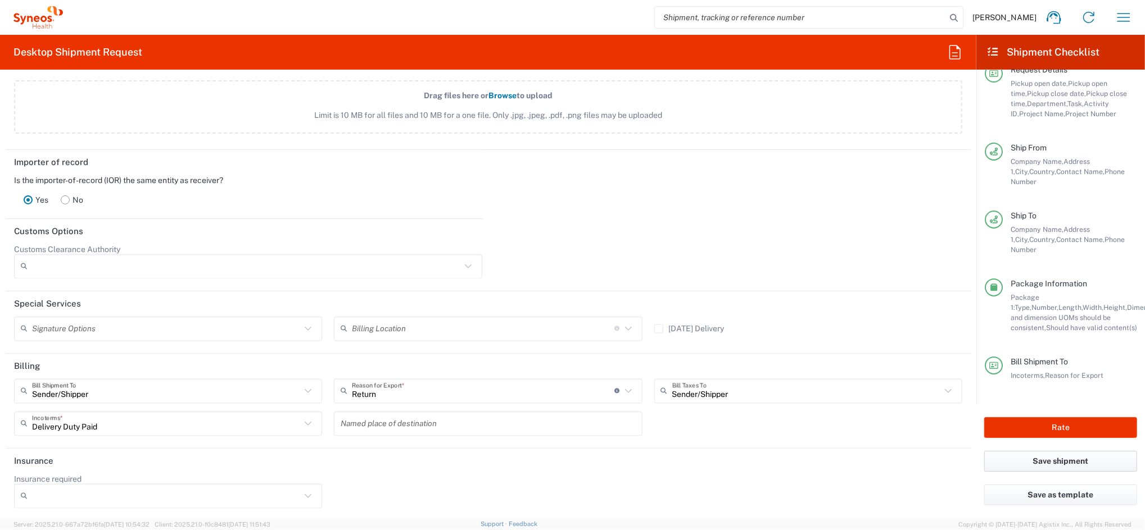
click at [1063, 462] on button "Save shipment" at bounding box center [1060, 461] width 153 height 21
type input "4510"
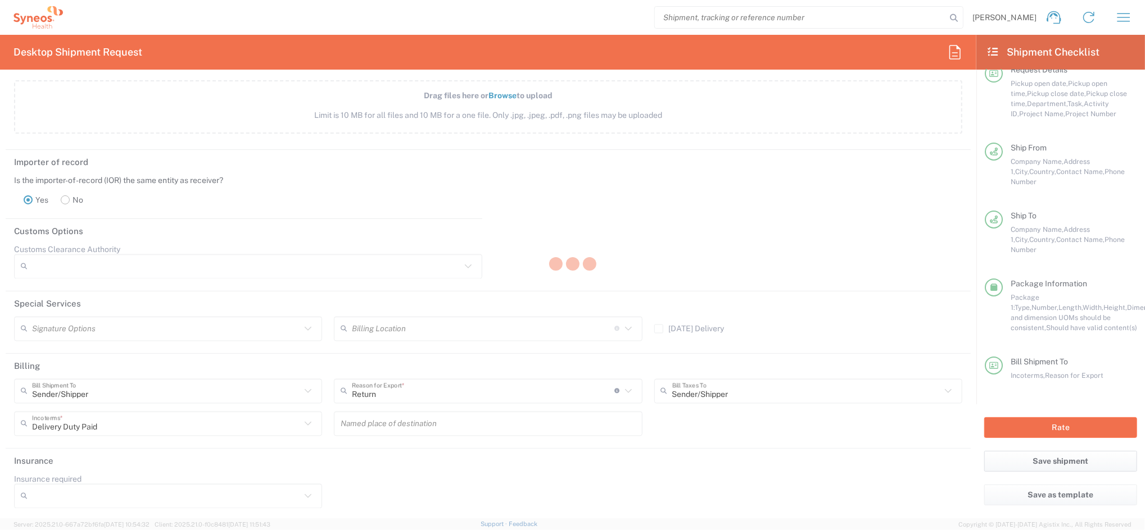
type input "4510 DEPARTMENTAL EXPENSE"
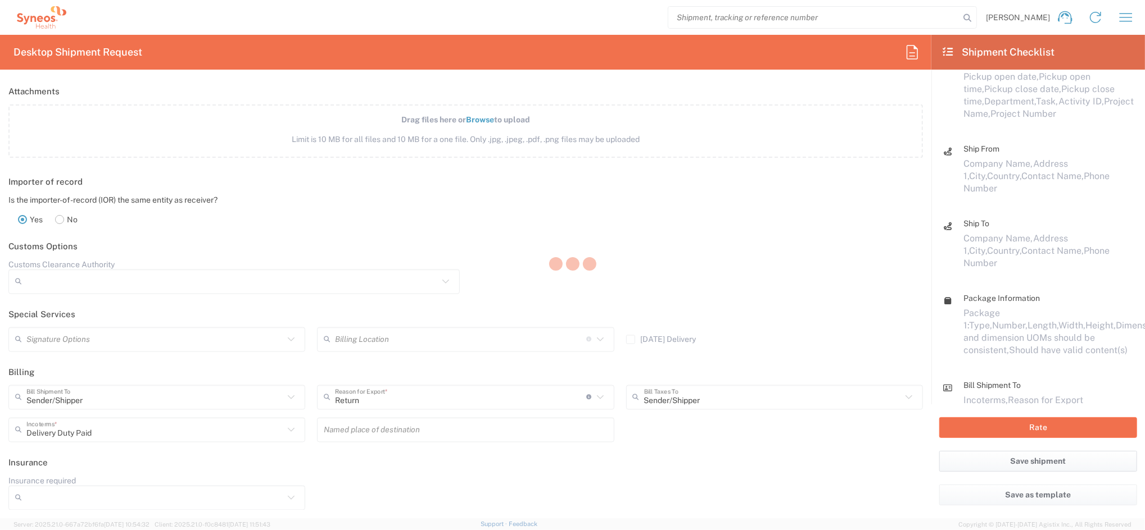
scroll to position [1513, 0]
